Goal: Information Seeking & Learning: Understand process/instructions

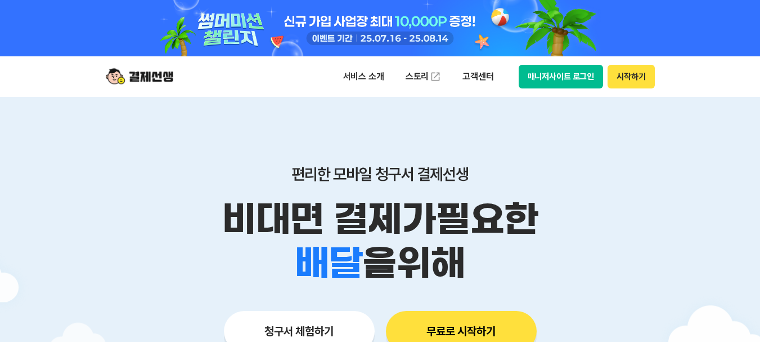
click at [365, 70] on p "서비스 소개" at bounding box center [363, 76] width 57 height 20
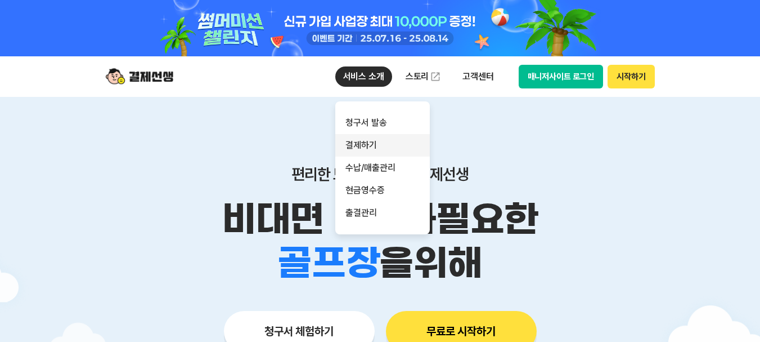
click at [369, 142] on link "결제하기" at bounding box center [382, 145] width 95 height 23
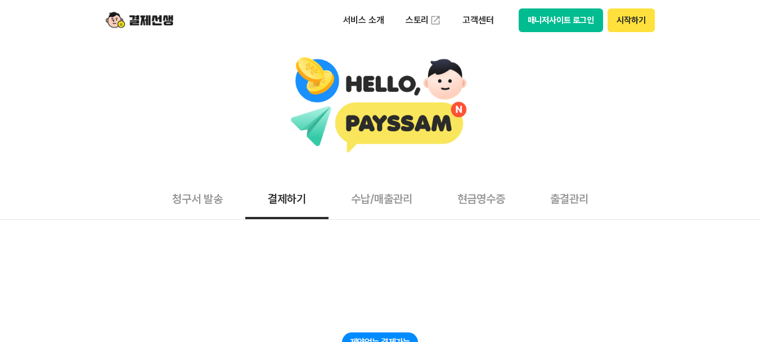
scroll to position [332, 0]
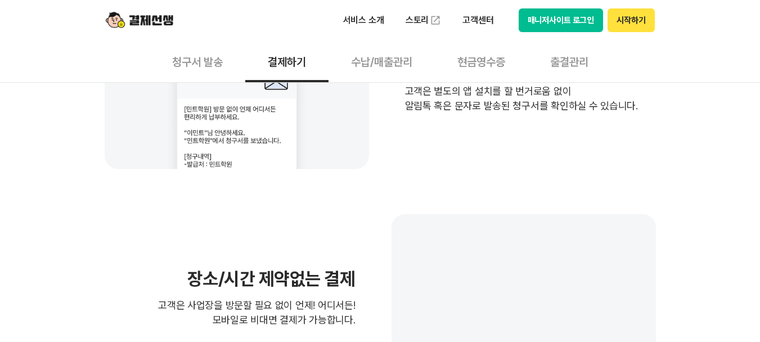
scroll to position [402, 0]
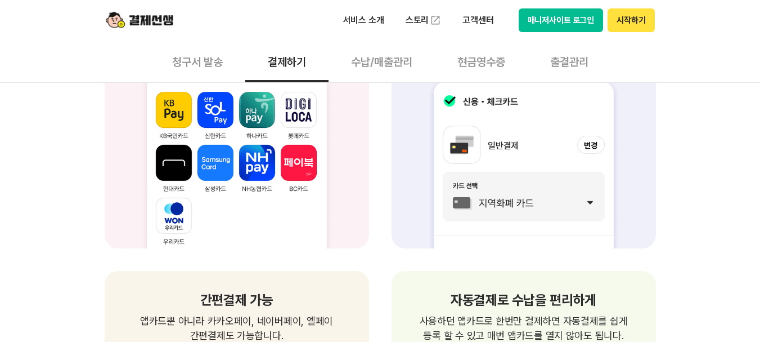
scroll to position [1550, 0]
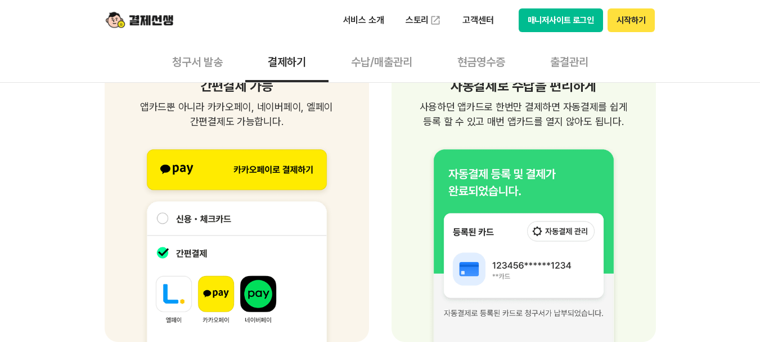
click at [195, 67] on button "청구서 발송" at bounding box center [198, 62] width 96 height 42
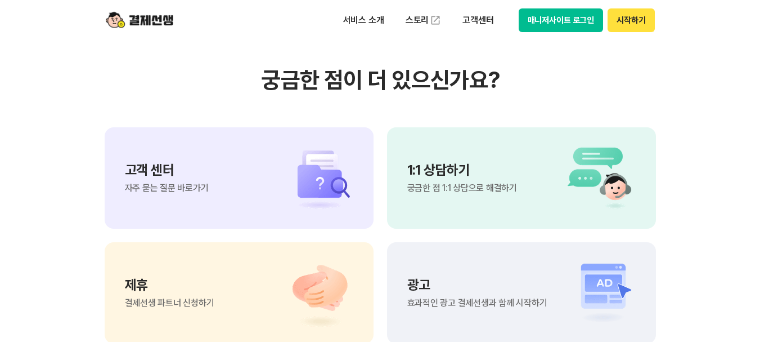
scroll to position [2580, 0]
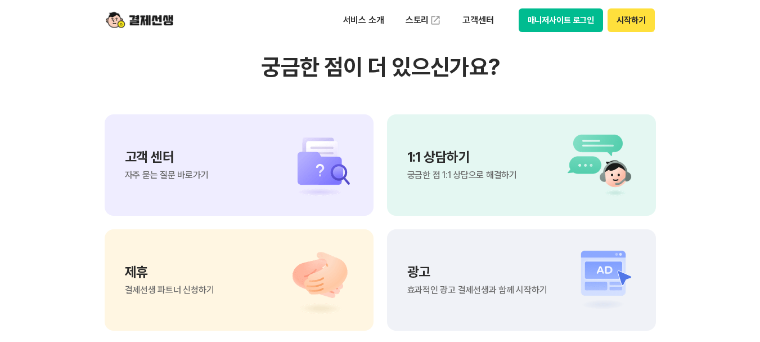
click at [329, 276] on img at bounding box center [314, 280] width 79 height 68
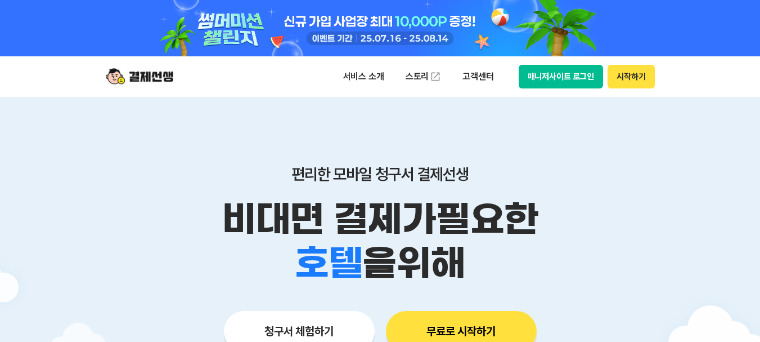
click at [619, 75] on button "시작하기" at bounding box center [631, 77] width 47 height 24
